Goal: Task Accomplishment & Management: Use online tool/utility

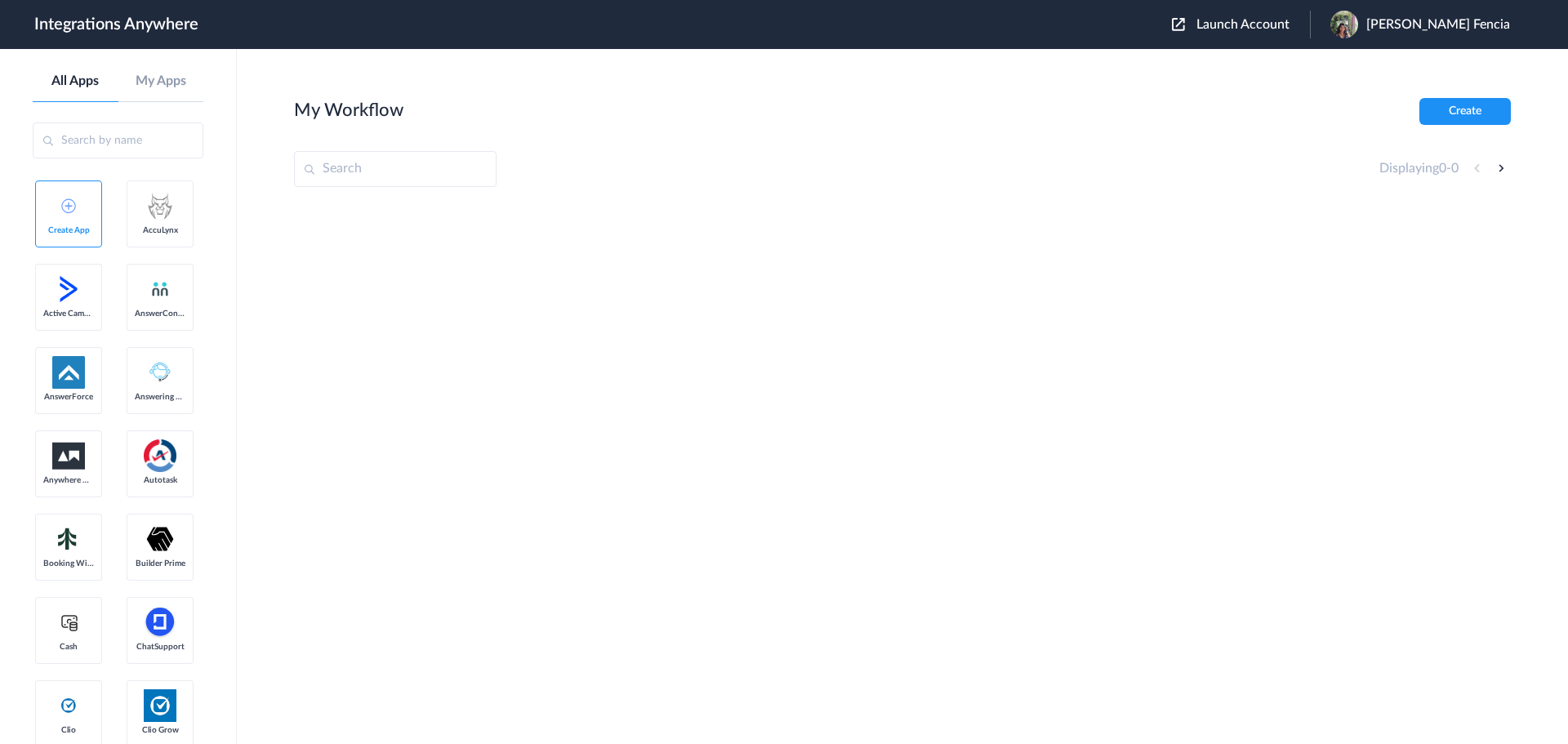
click at [1290, 23] on span "Launch Account" at bounding box center [1243, 25] width 94 height 13
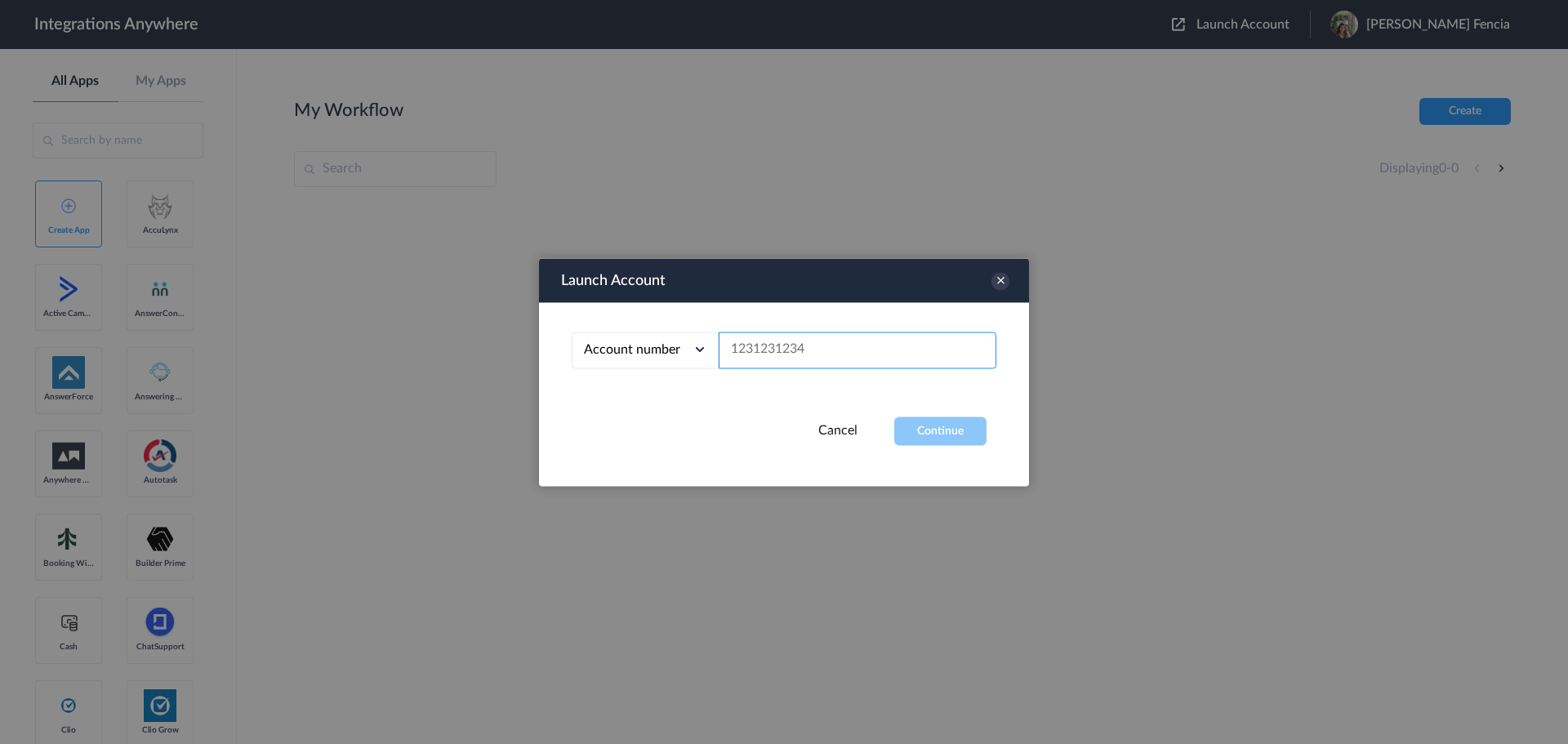
click at [827, 354] on input "text" at bounding box center [857, 350] width 278 height 37
paste input "9804122641"
type input "9804122641"
click at [934, 425] on button "Continue" at bounding box center [940, 431] width 93 height 28
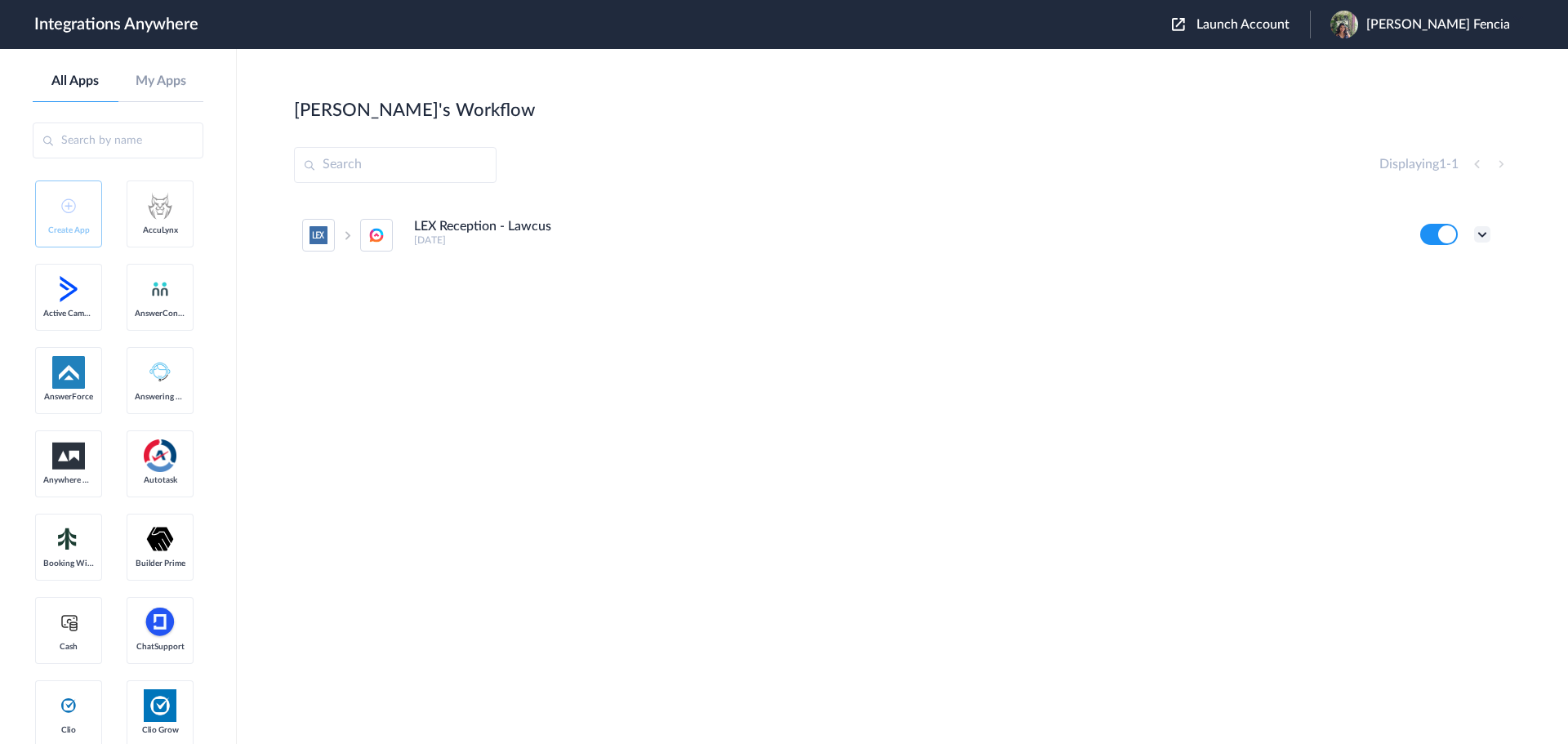
click at [1485, 242] on icon at bounding box center [1483, 235] width 17 height 17
click at [1439, 277] on li "Edit" at bounding box center [1437, 272] width 106 height 30
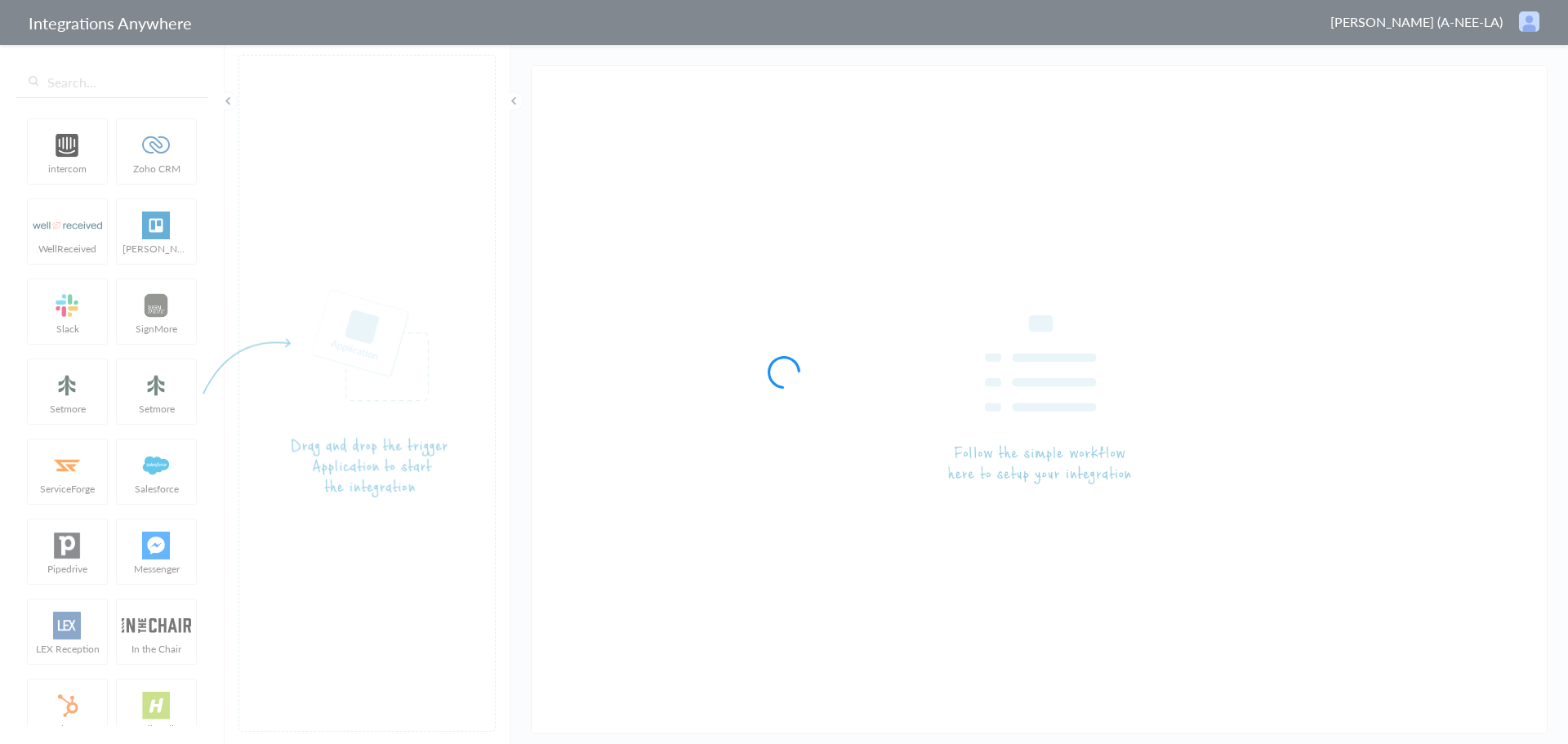
type input "LEX Reception - Lawcus"
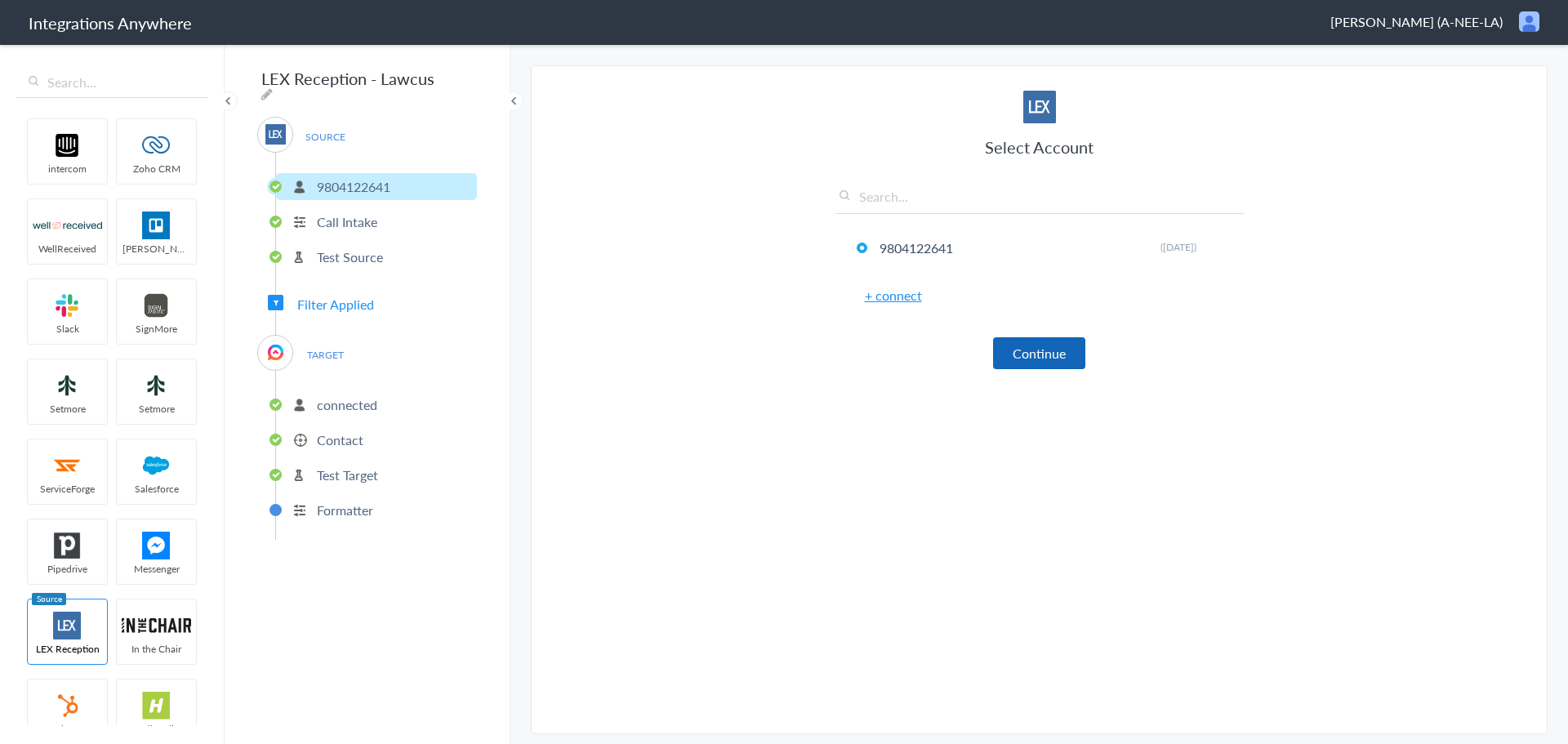
click at [1075, 356] on button "Continue" at bounding box center [1039, 353] width 93 height 32
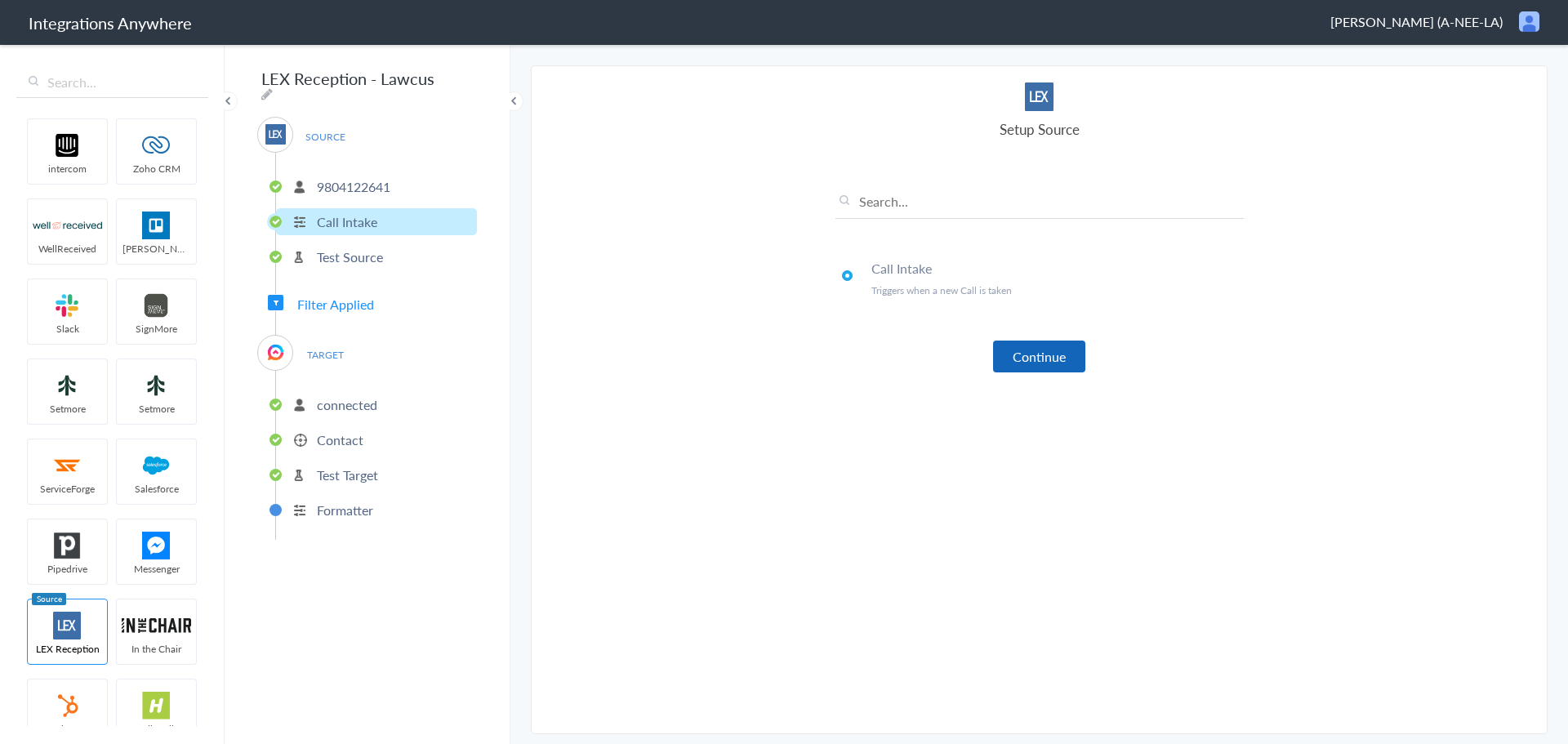
click at [1061, 348] on button "Continue" at bounding box center [1039, 357] width 93 height 32
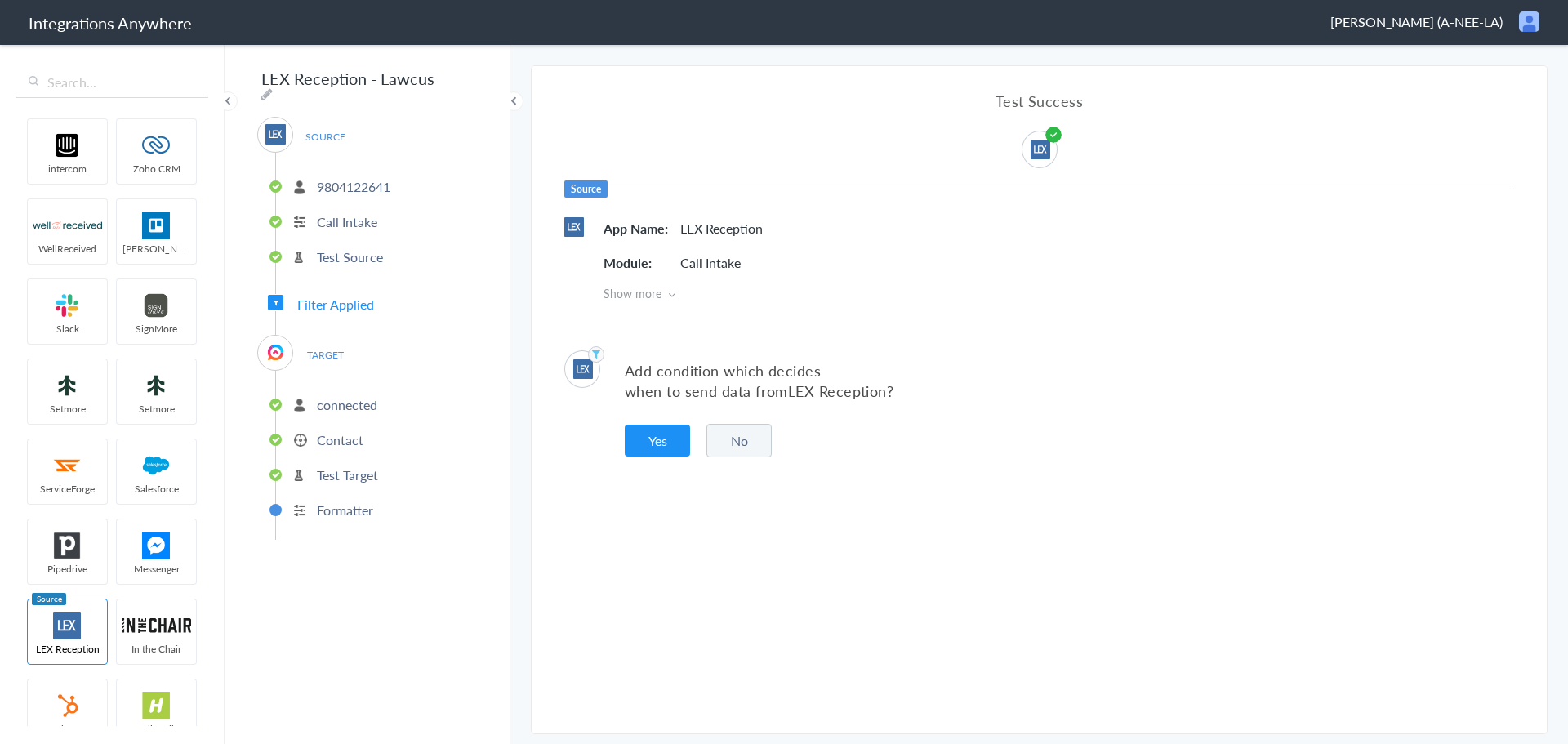
click at [740, 445] on button "No" at bounding box center [739, 441] width 65 height 33
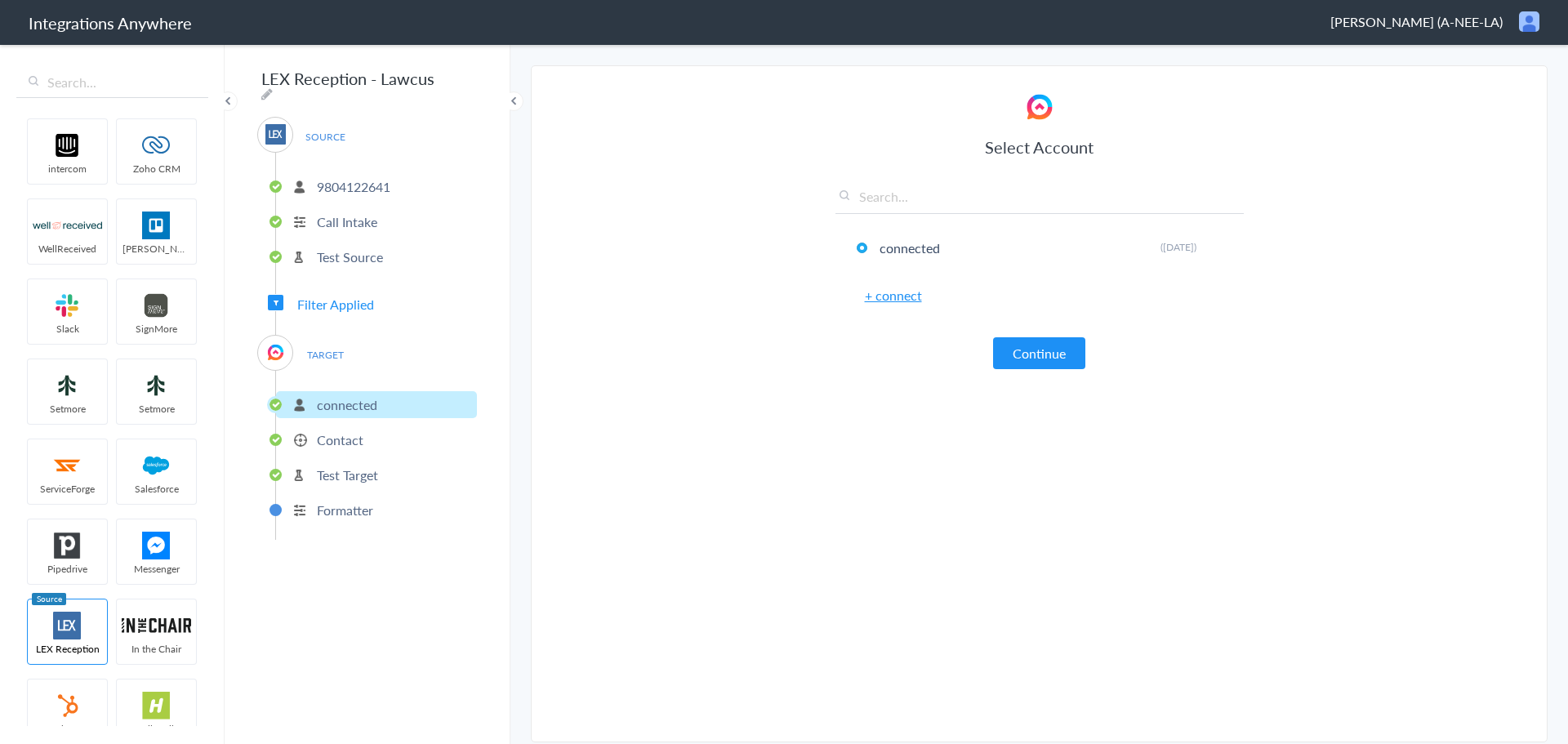
click at [1010, 372] on article "Select Account connected Rename Delete (2 years ago) + connect Continue Setup T…" at bounding box center [1039, 408] width 408 height 635
click at [1026, 352] on button "Continue" at bounding box center [1039, 353] width 93 height 32
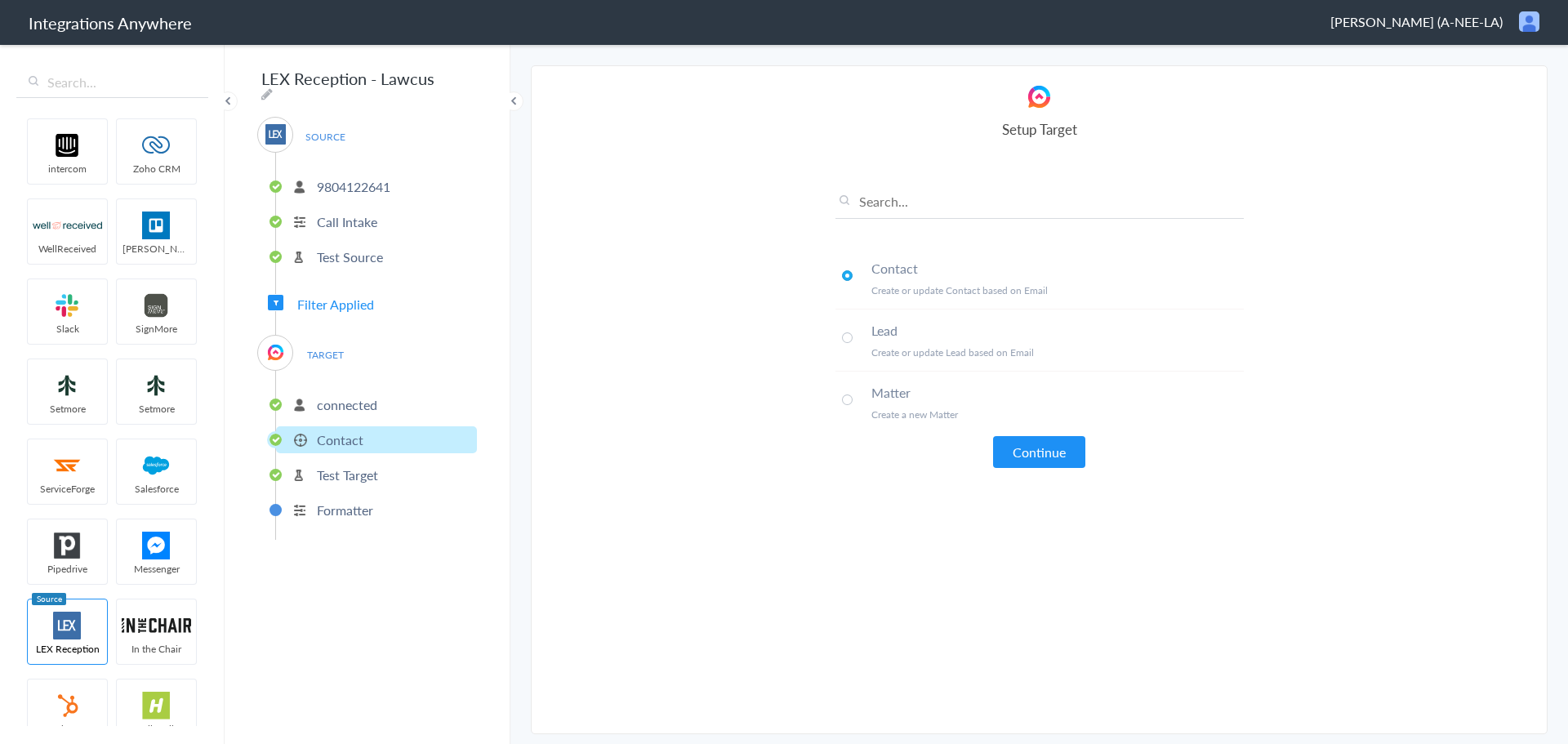
click at [1046, 451] on button "Continue" at bounding box center [1039, 452] width 93 height 32
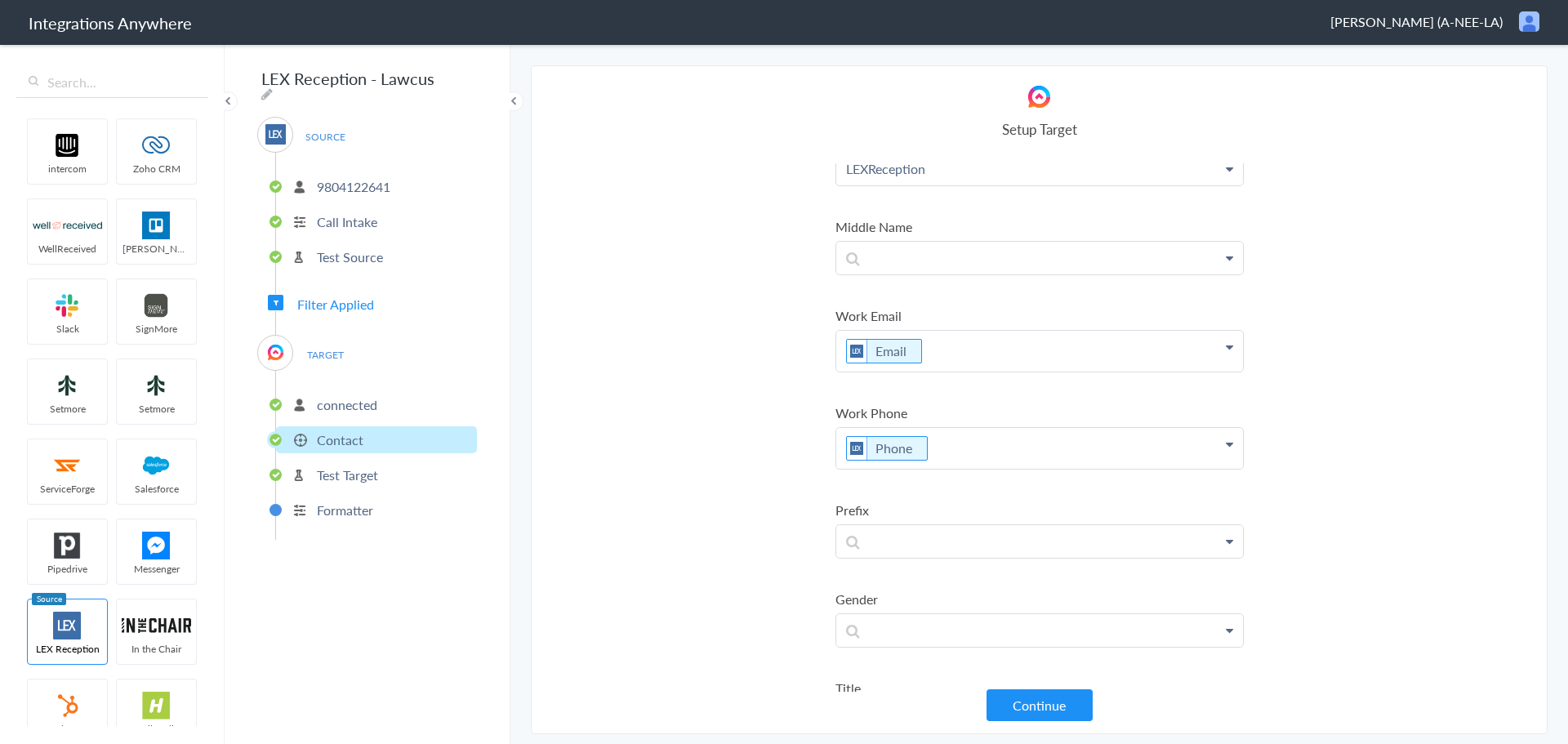
scroll to position [572, 0]
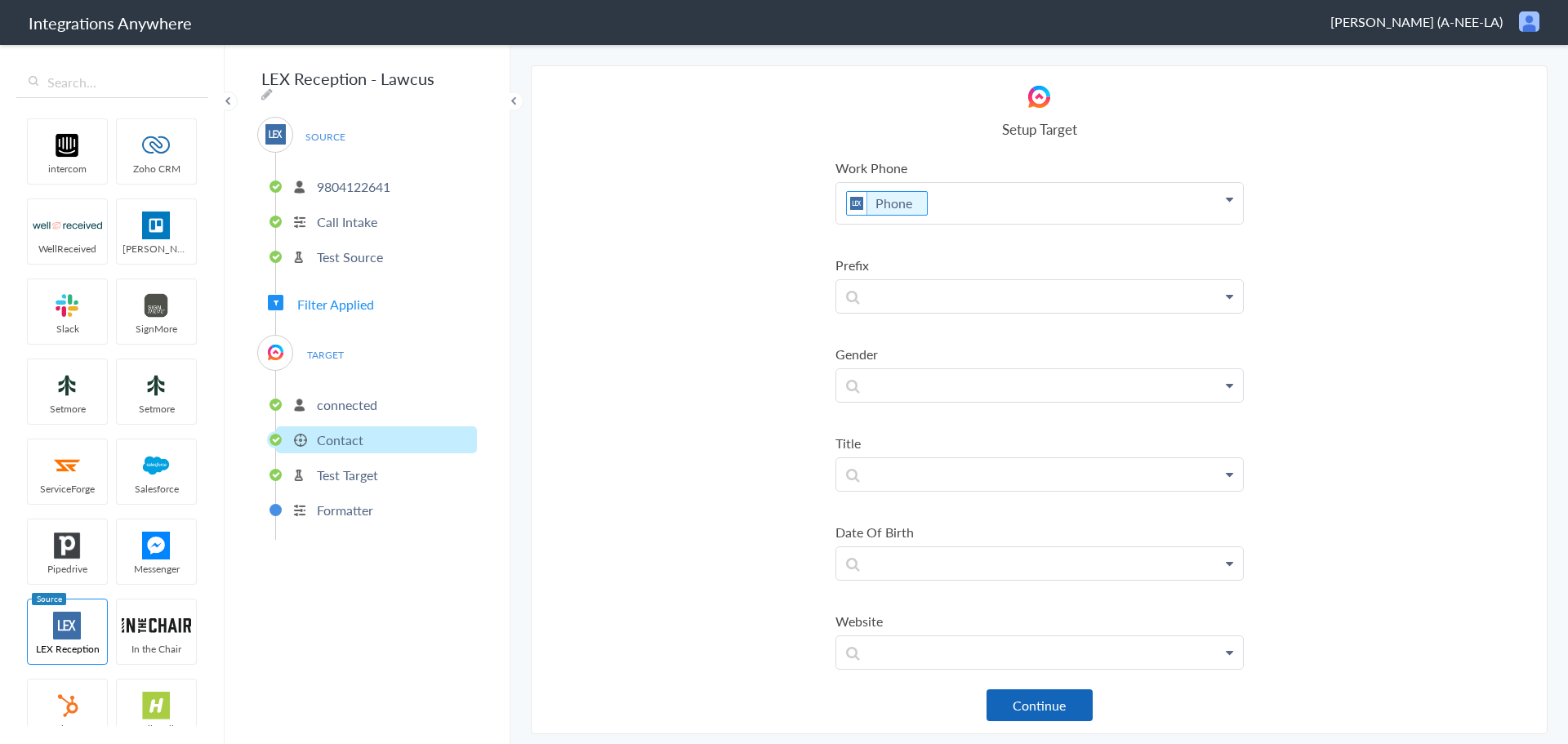
click at [1046, 701] on button "Continue" at bounding box center [1039, 706] width 106 height 32
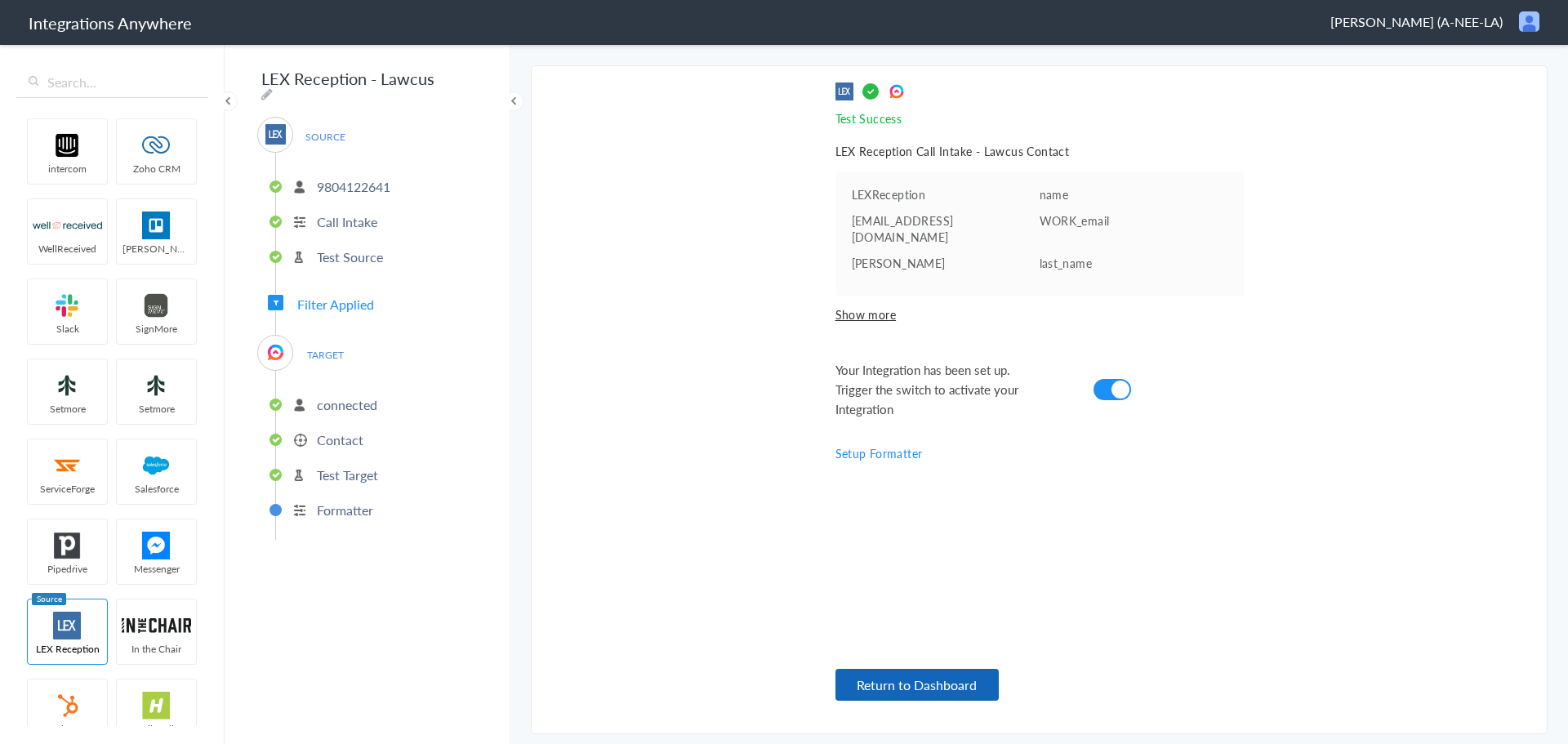
click at [947, 681] on button "Return to Dashboard" at bounding box center [918, 685] width 164 height 32
